Goal: Complete application form

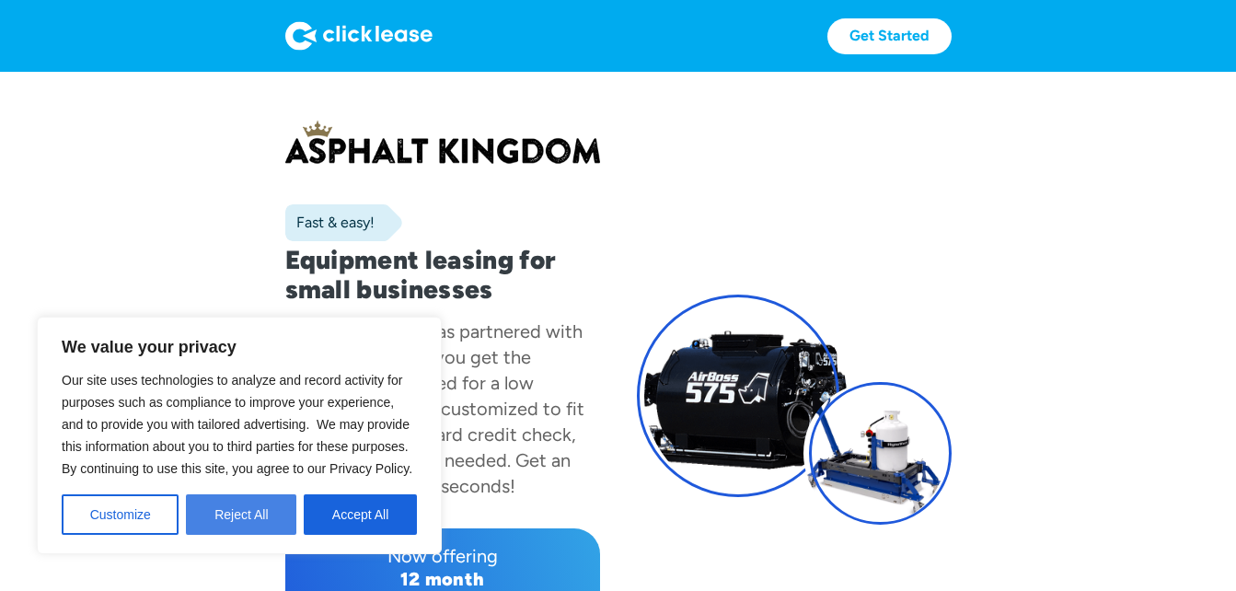
click at [256, 506] on button "Reject All" at bounding box center [241, 514] width 110 height 40
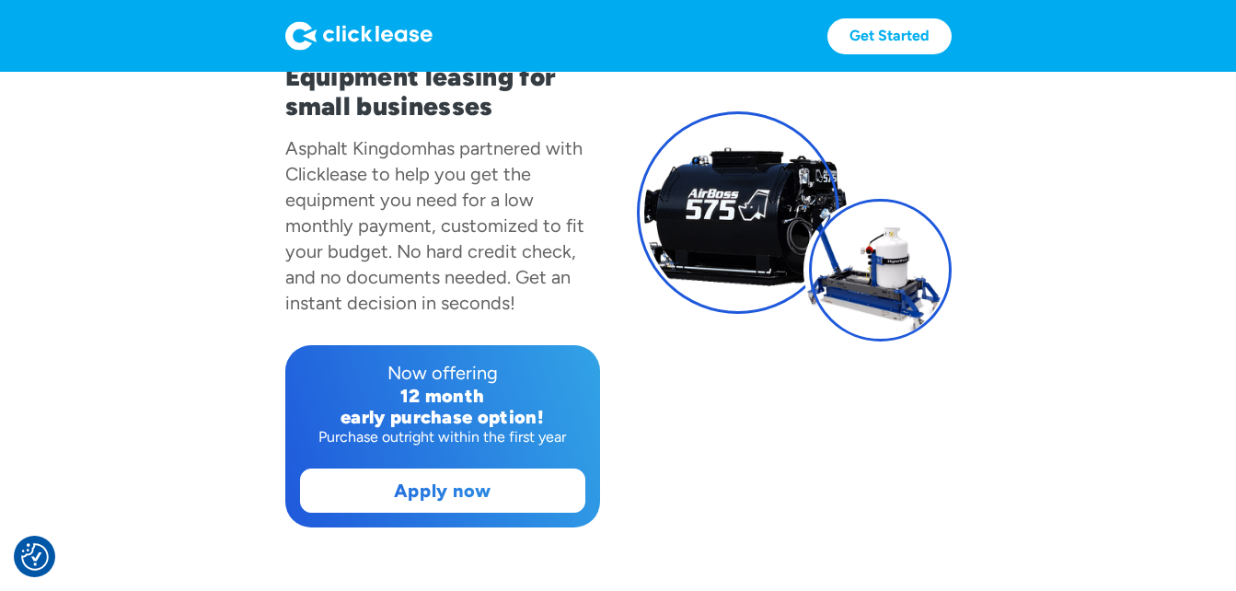
scroll to position [221, 0]
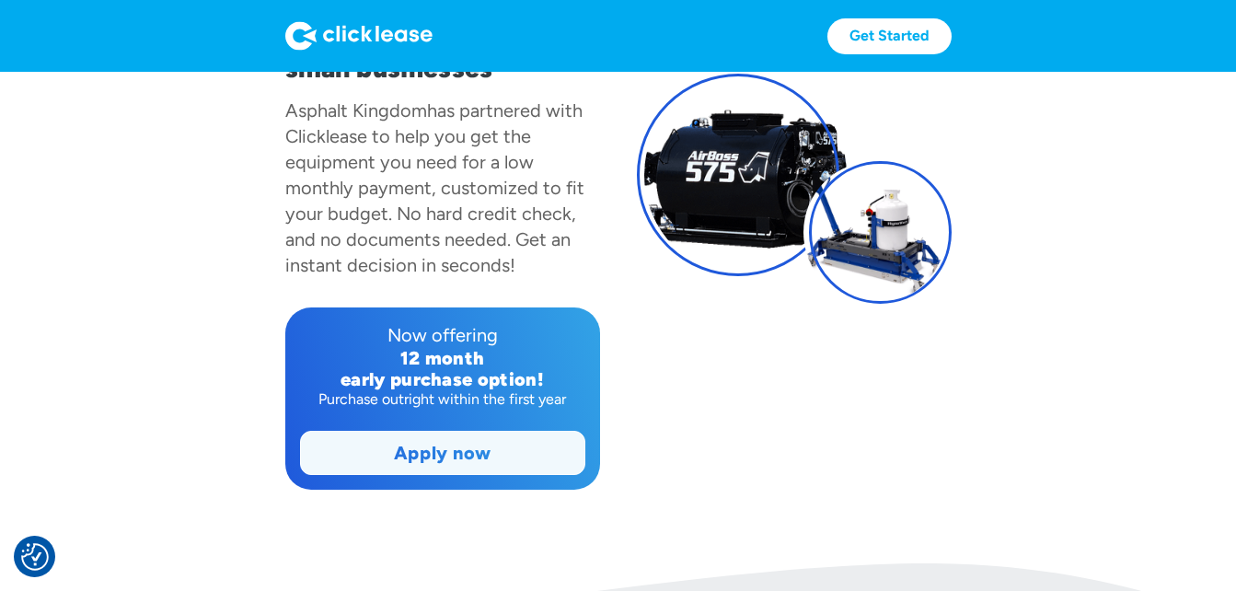
click at [399, 447] on link "Apply now" at bounding box center [442, 453] width 283 height 42
